Goal: Information Seeking & Learning: Learn about a topic

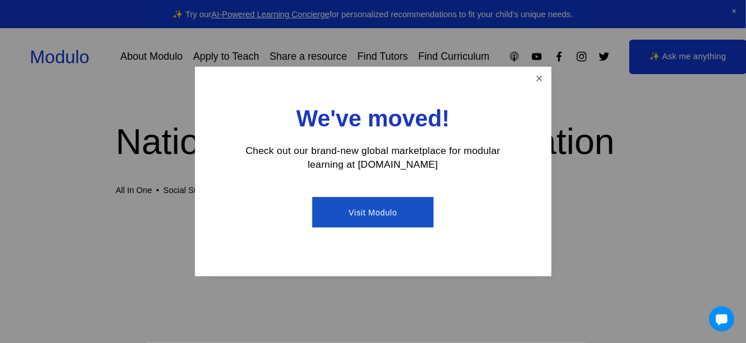
click at [374, 210] on link "Visit Modulo" at bounding box center [372, 212] width 121 height 30
click at [540, 75] on link "Close" at bounding box center [539, 78] width 20 height 20
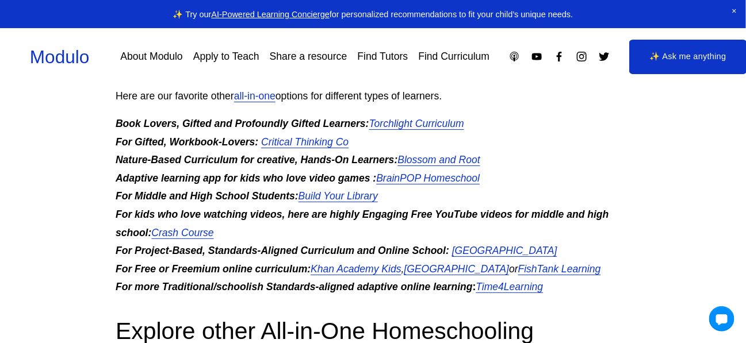
scroll to position [2721, 0]
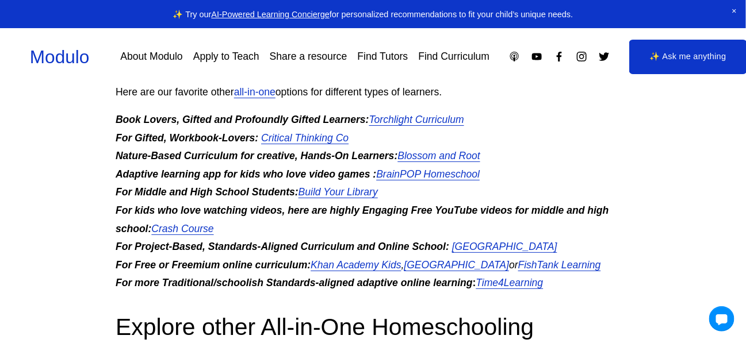
click at [317, 144] on em "Critical Thinking Co" at bounding box center [304, 137] width 87 height 11
click at [324, 140] on em "Critical Thinking Co" at bounding box center [304, 137] width 87 height 11
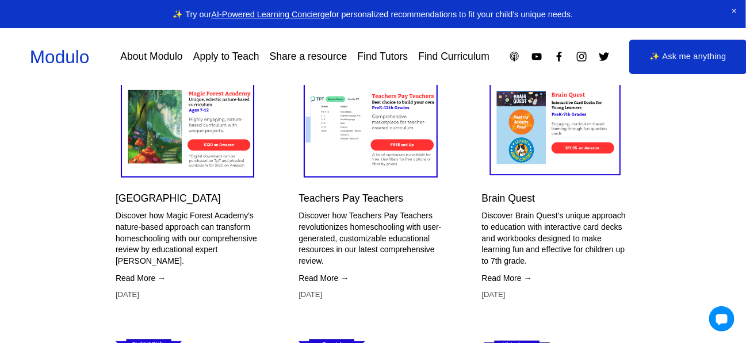
scroll to position [3985, 0]
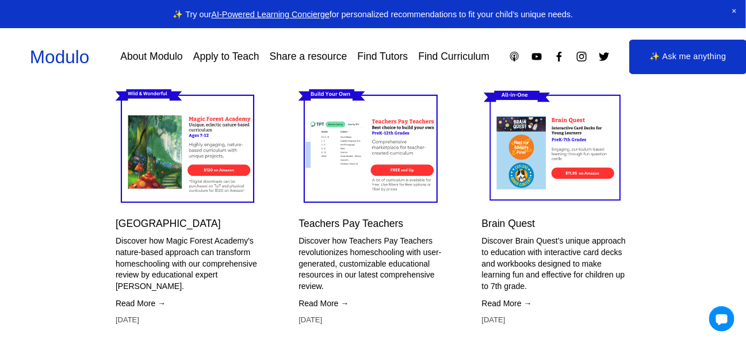
click at [148, 298] on link "Read More →" at bounding box center [190, 303] width 148 height 11
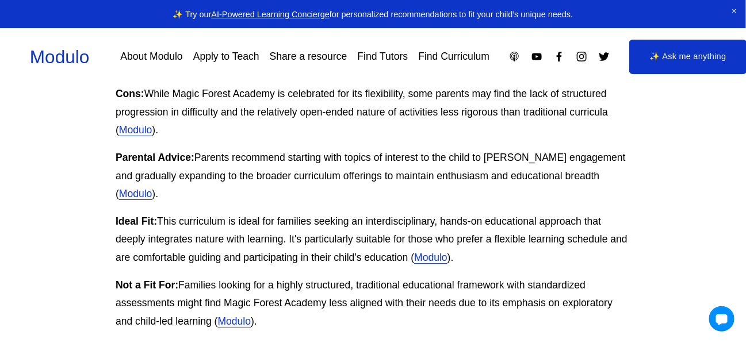
scroll to position [1226, 0]
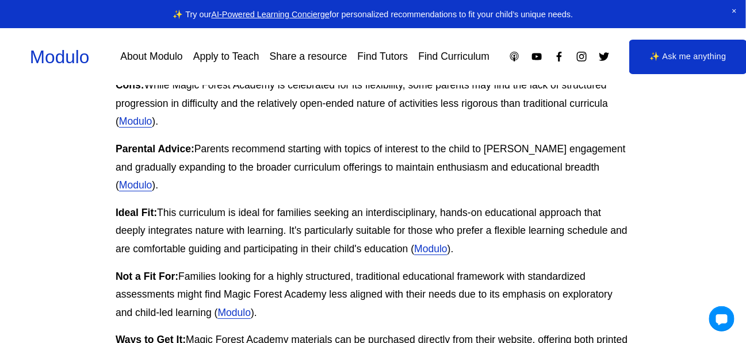
click at [429, 243] on link "Modulo" at bounding box center [430, 248] width 33 height 11
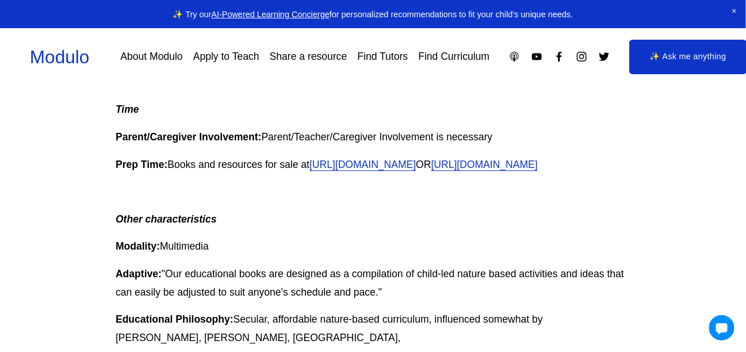
scroll to position [843, 0]
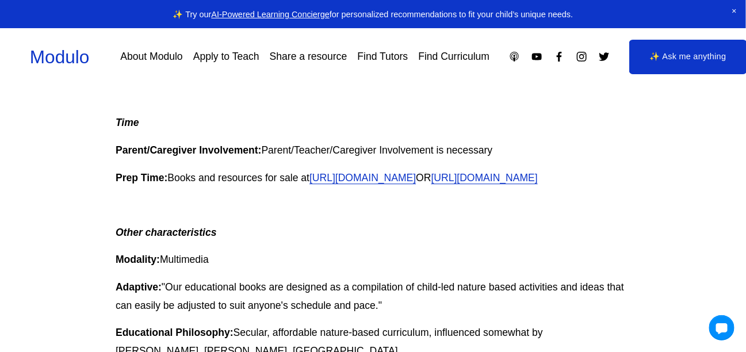
click at [431, 183] on link "http://www.magicforestacademy.com/shop--books-curriculum.html" at bounding box center [484, 177] width 106 height 11
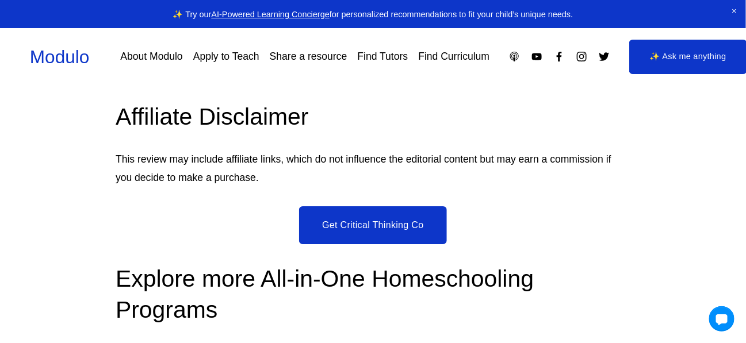
scroll to position [2567, 0]
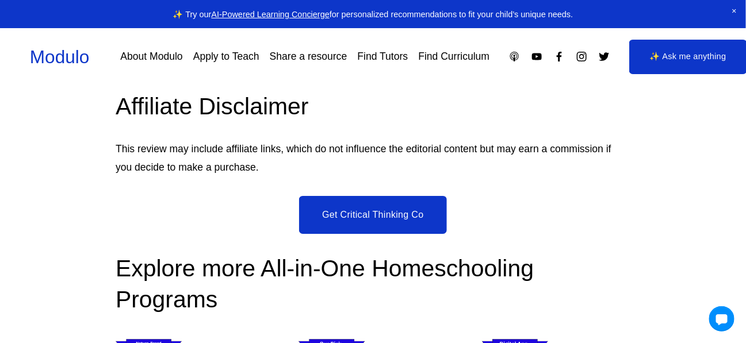
click at [381, 217] on link "Get Critical Thinking Co" at bounding box center [372, 215] width 147 height 38
